Goal: Task Accomplishment & Management: Manage account settings

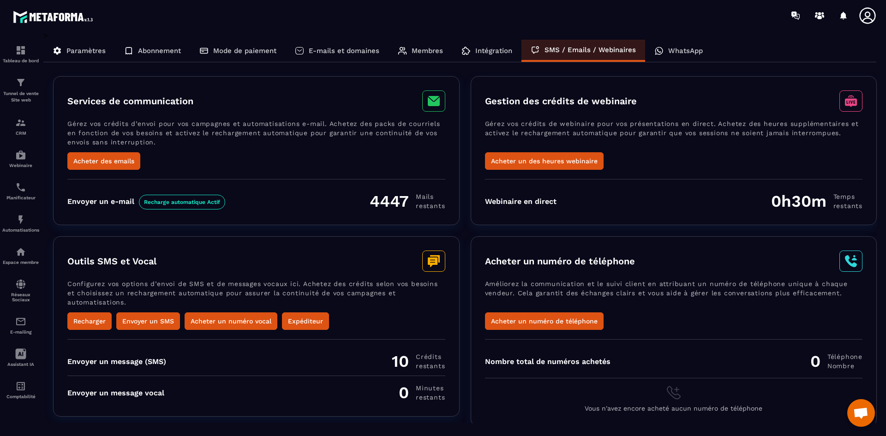
scroll to position [574, 0]
click at [484, 43] on div "Intégration" at bounding box center [486, 51] width 69 height 22
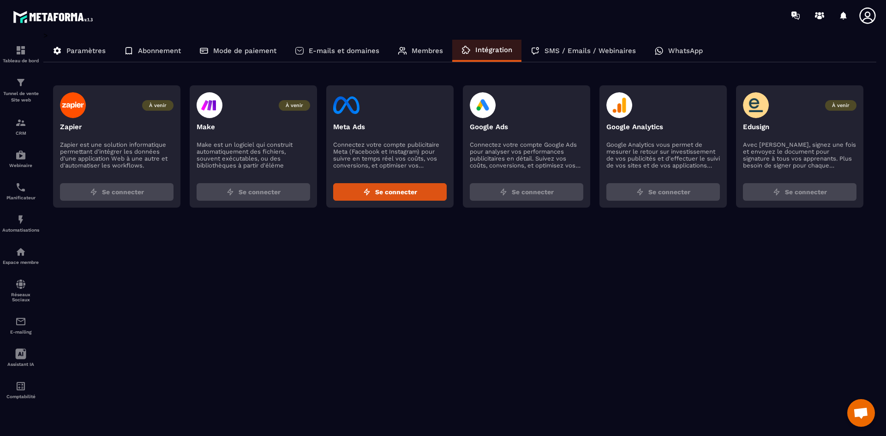
click at [438, 46] on div "Membres" at bounding box center [421, 51] width 64 height 22
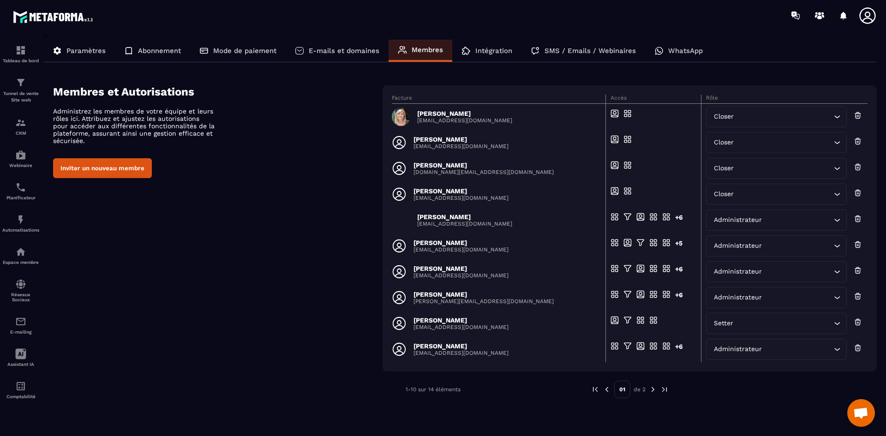
click at [336, 48] on p "E-mails et domaines" at bounding box center [344, 51] width 71 height 8
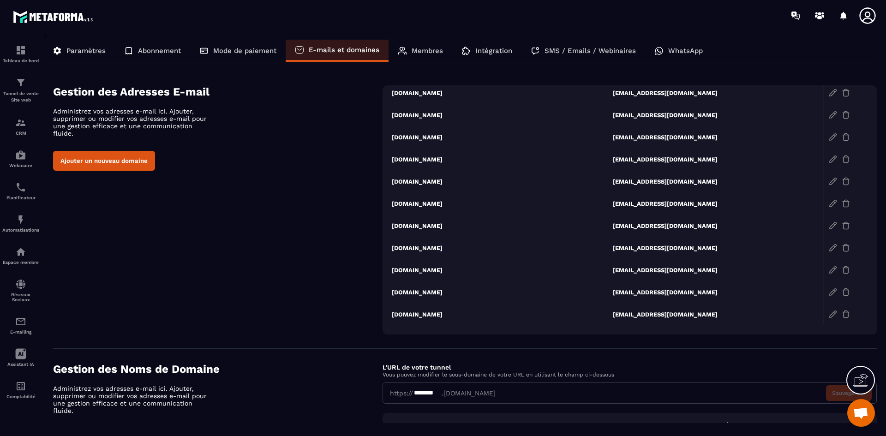
click at [265, 48] on p "Mode de paiement" at bounding box center [244, 51] width 63 height 8
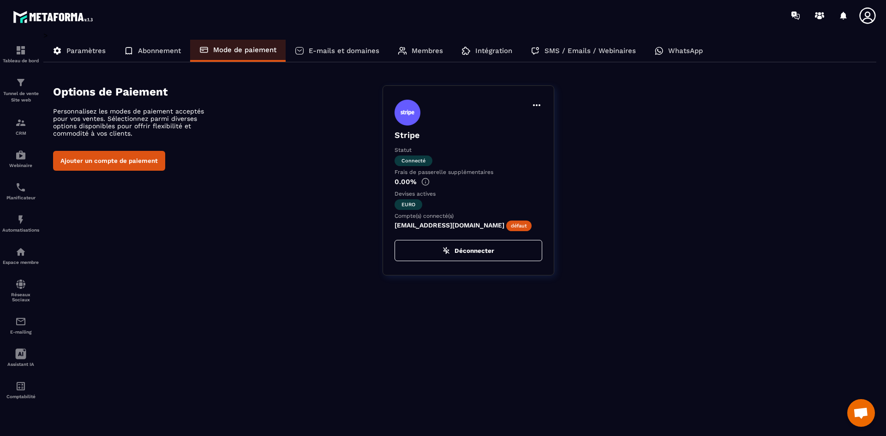
click at [162, 52] on p "Abonnement" at bounding box center [159, 51] width 43 height 8
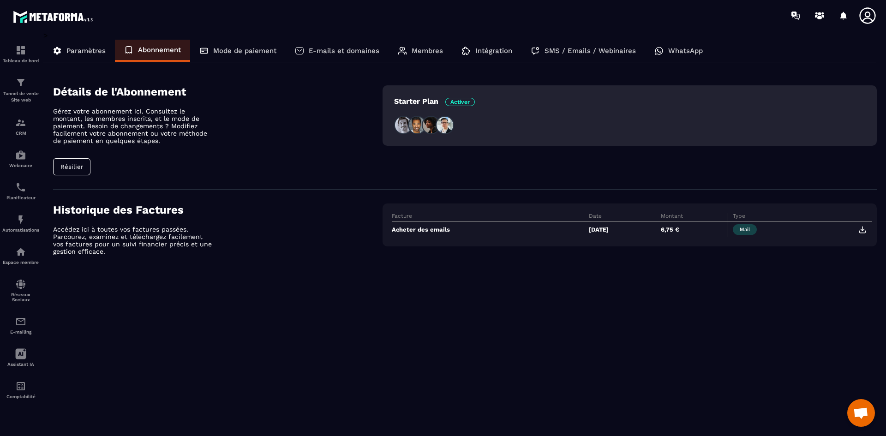
click at [84, 47] on p "Paramètres" at bounding box center [85, 51] width 39 height 8
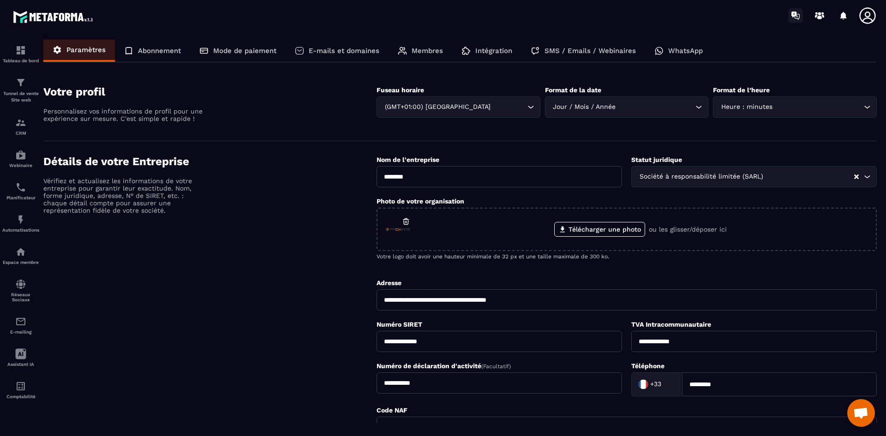
click at [794, 15] on icon at bounding box center [793, 15] width 5 height 6
